Goal: Use online tool/utility: Utilize a website feature to perform a specific function

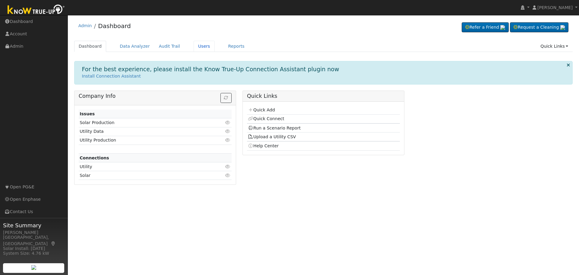
click at [194, 47] on link "Users" at bounding box center [204, 46] width 21 height 11
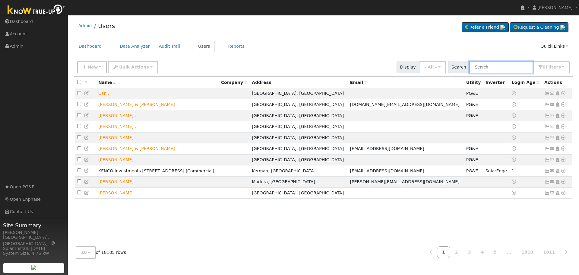
click at [493, 69] on input "text" at bounding box center [501, 67] width 64 height 12
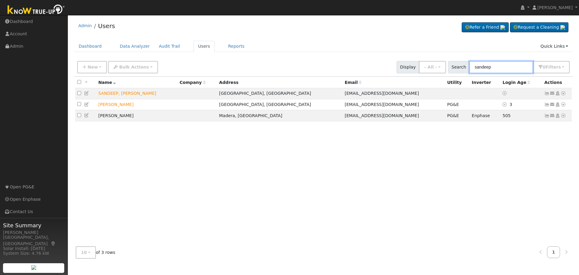
type input "sandeep"
click at [565, 106] on icon at bounding box center [562, 104] width 5 height 4
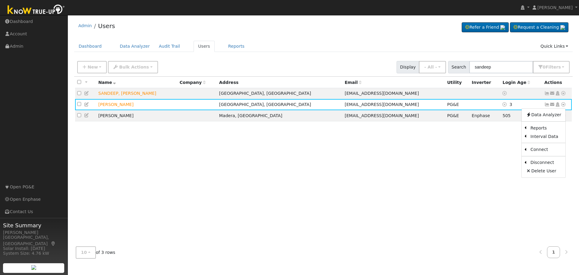
click at [0, 0] on link "Scenario" at bounding box center [0, 0] width 0 height 0
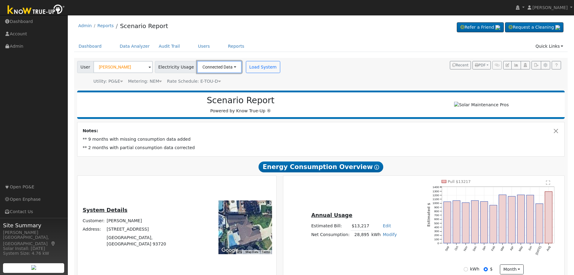
click at [223, 68] on button "Connected Data" at bounding box center [219, 67] width 45 height 12
click at [211, 86] on link "Estimated Data" at bounding box center [219, 89] width 43 height 8
type input "18000"
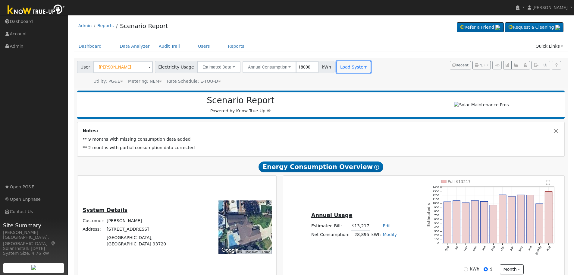
click at [342, 68] on button "Load System" at bounding box center [354, 67] width 34 height 12
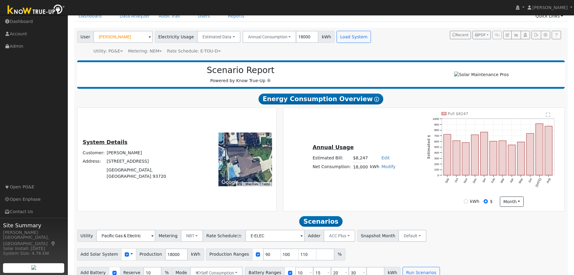
scroll to position [43, 0]
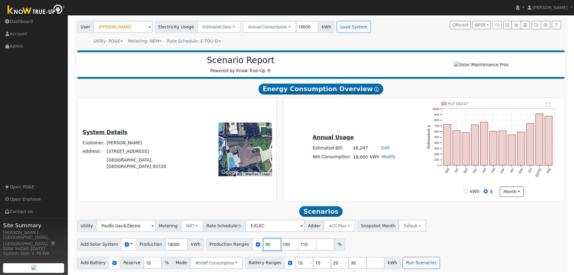
click at [263, 245] on input "90" at bounding box center [272, 244] width 18 height 12
type input "100"
type input "110"
click at [263, 245] on input "100" at bounding box center [272, 244] width 18 height 12
type input "110"
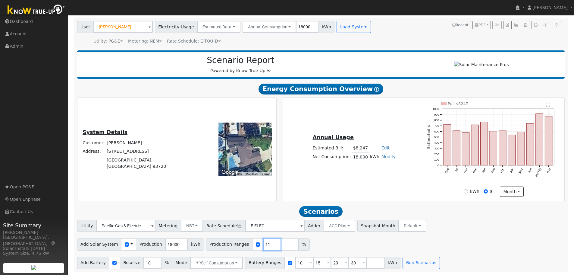
click at [263, 245] on input "11" at bounding box center [272, 244] width 18 height 12
type input "1"
type input "110.78"
click at [143, 258] on input "10" at bounding box center [152, 263] width 18 height 12
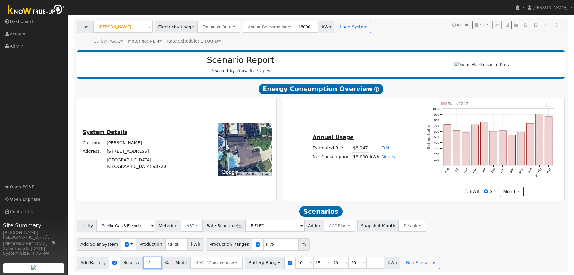
scroll to position [0, 0]
click at [143, 258] on input "10" at bounding box center [152, 263] width 18 height 12
type input "20"
click at [295, 260] on input "10" at bounding box center [304, 263] width 18 height 12
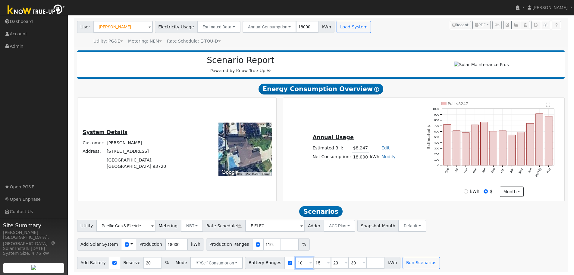
click at [295, 260] on input "10" at bounding box center [304, 263] width 18 height 12
type input "15"
type input "20"
type input "30"
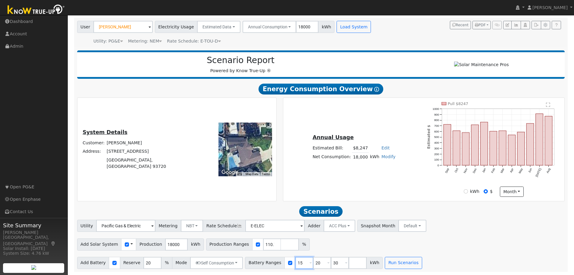
click at [295, 260] on input "15" at bounding box center [304, 263] width 18 height 12
type input "20"
type input "30"
click at [295, 260] on input "20" at bounding box center [304, 263] width 18 height 12
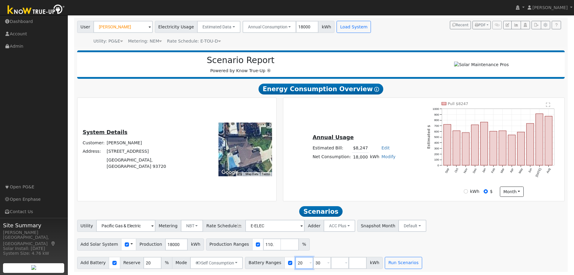
type input "30"
click at [295, 260] on input "30" at bounding box center [304, 263] width 18 height 12
click at [295, 260] on input "number" at bounding box center [304, 263] width 18 height 12
type input "27"
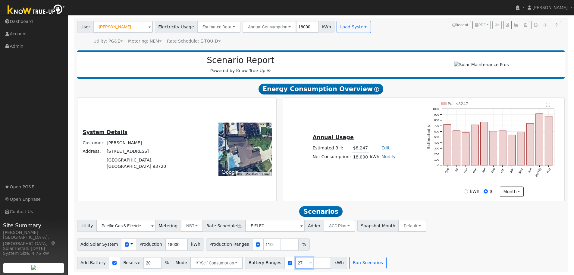
click at [295, 260] on input "27" at bounding box center [304, 263] width 18 height 12
type input "27"
click at [356, 263] on button "Run Scenarios" at bounding box center [367, 263] width 37 height 12
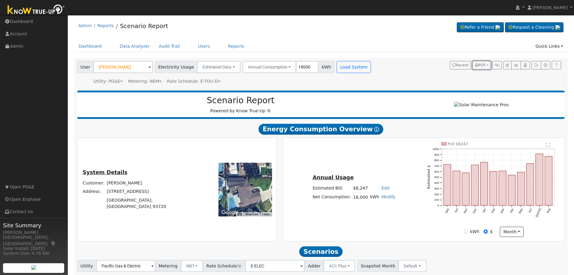
click at [484, 65] on span "PDF" at bounding box center [480, 65] width 11 height 4
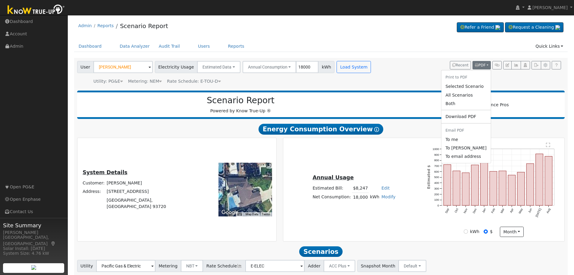
click at [463, 106] on link "Both" at bounding box center [465, 103] width 49 height 8
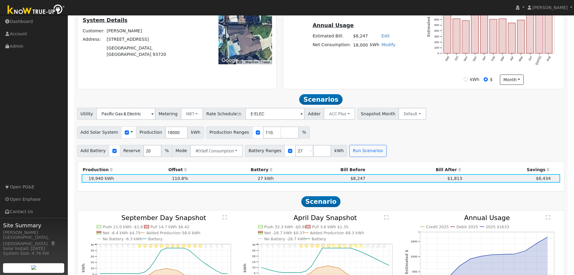
scroll to position [181, 0]
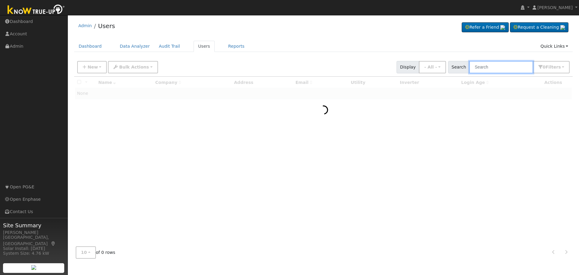
click at [522, 67] on input "text" at bounding box center [501, 67] width 64 height 12
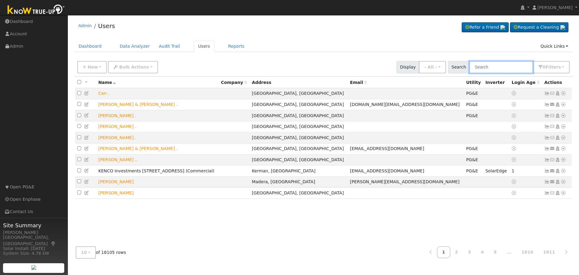
paste input "Arthur Sislian"
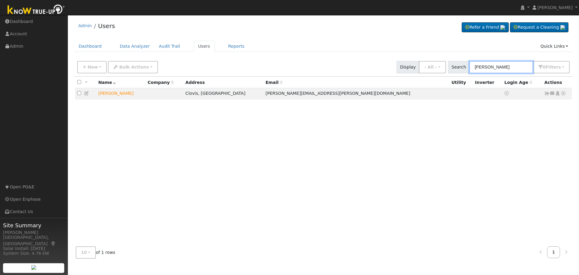
type input "Arthur Sislian"
